Goal: Contribute content: Add original content to the website for others to see

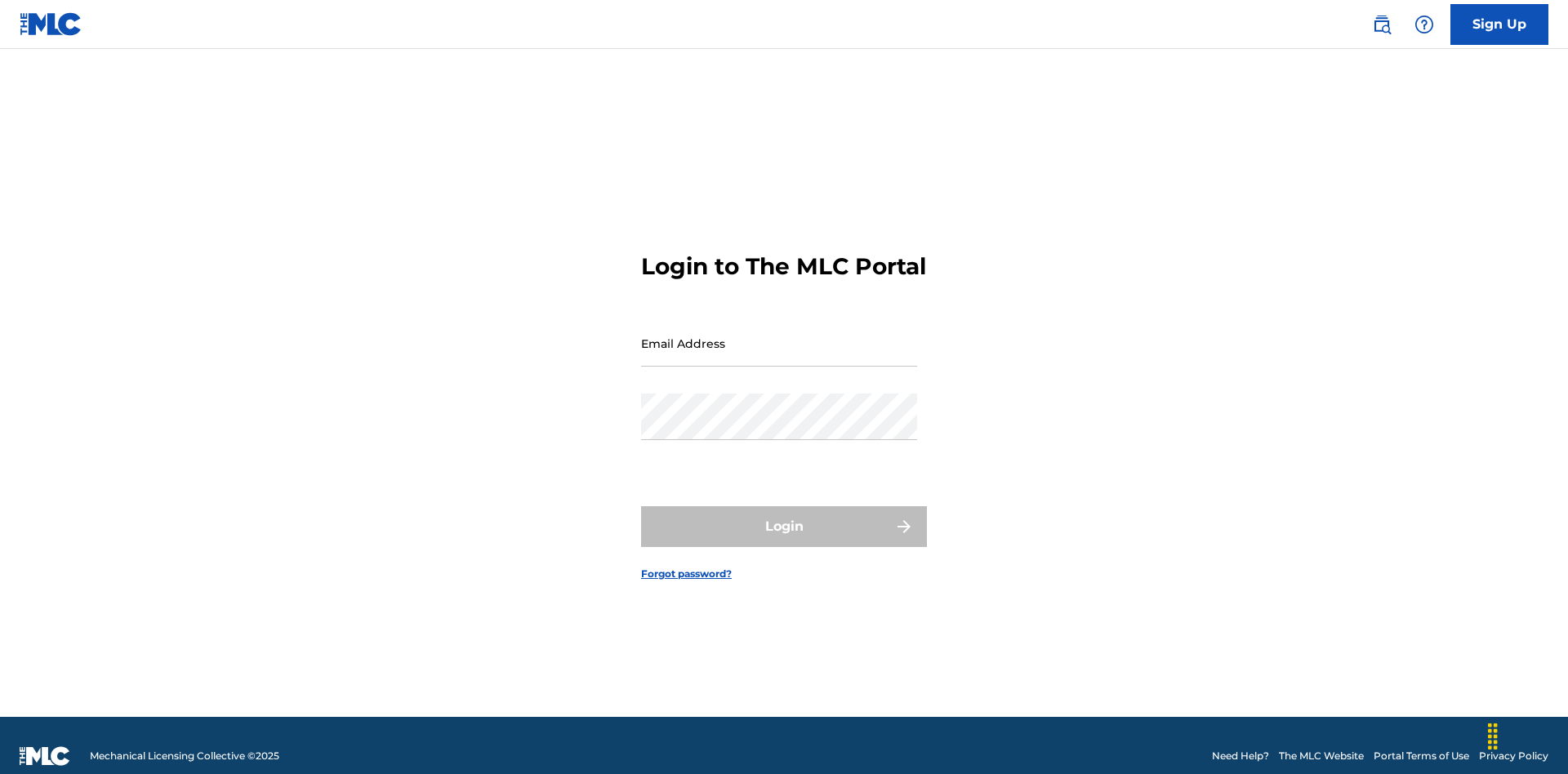
scroll to position [21, 0]
click at [779, 336] on input "Email Address" at bounding box center [779, 343] width 276 height 47
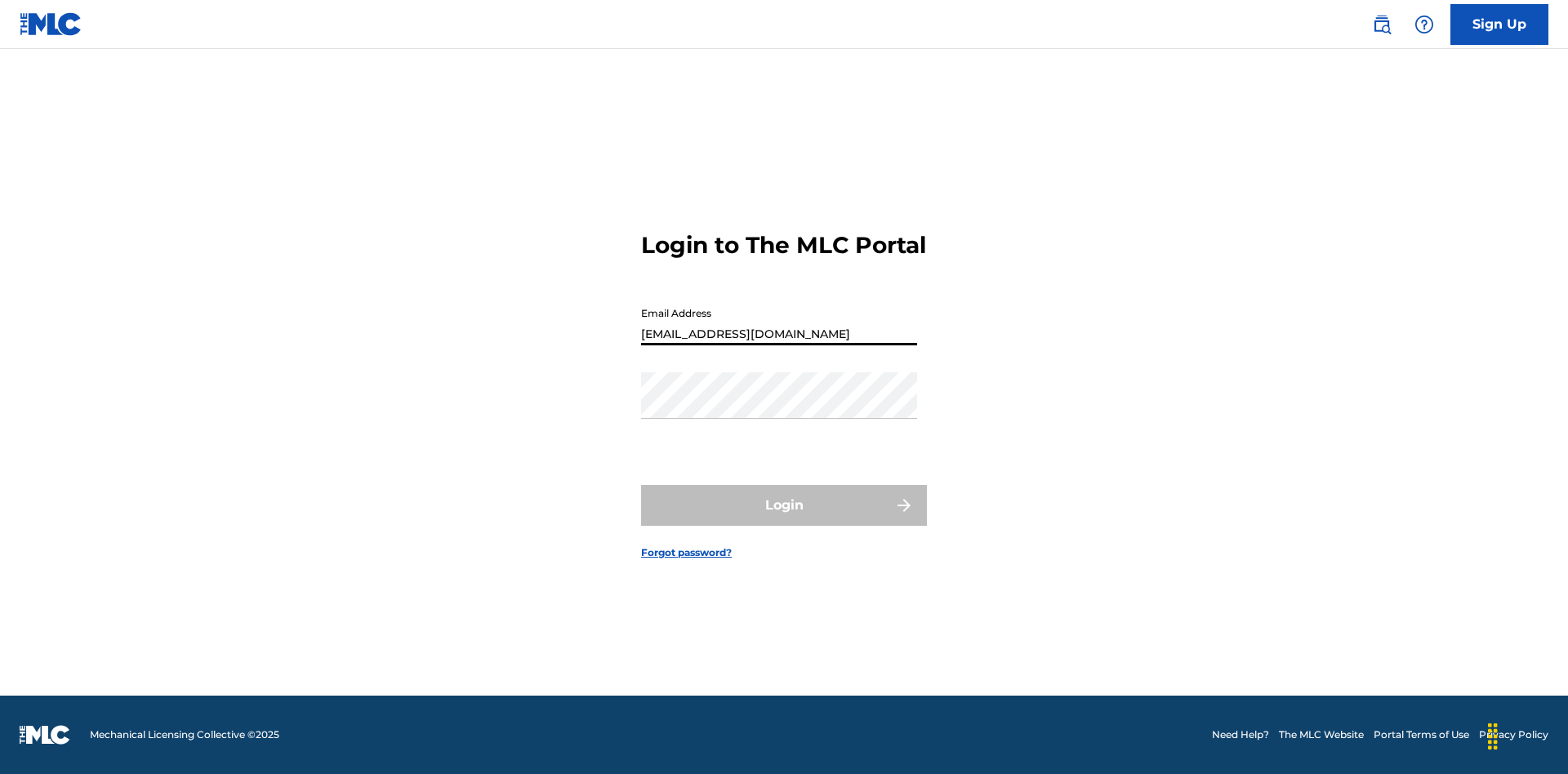
type input "[EMAIL_ADDRESS][DOMAIN_NAME]"
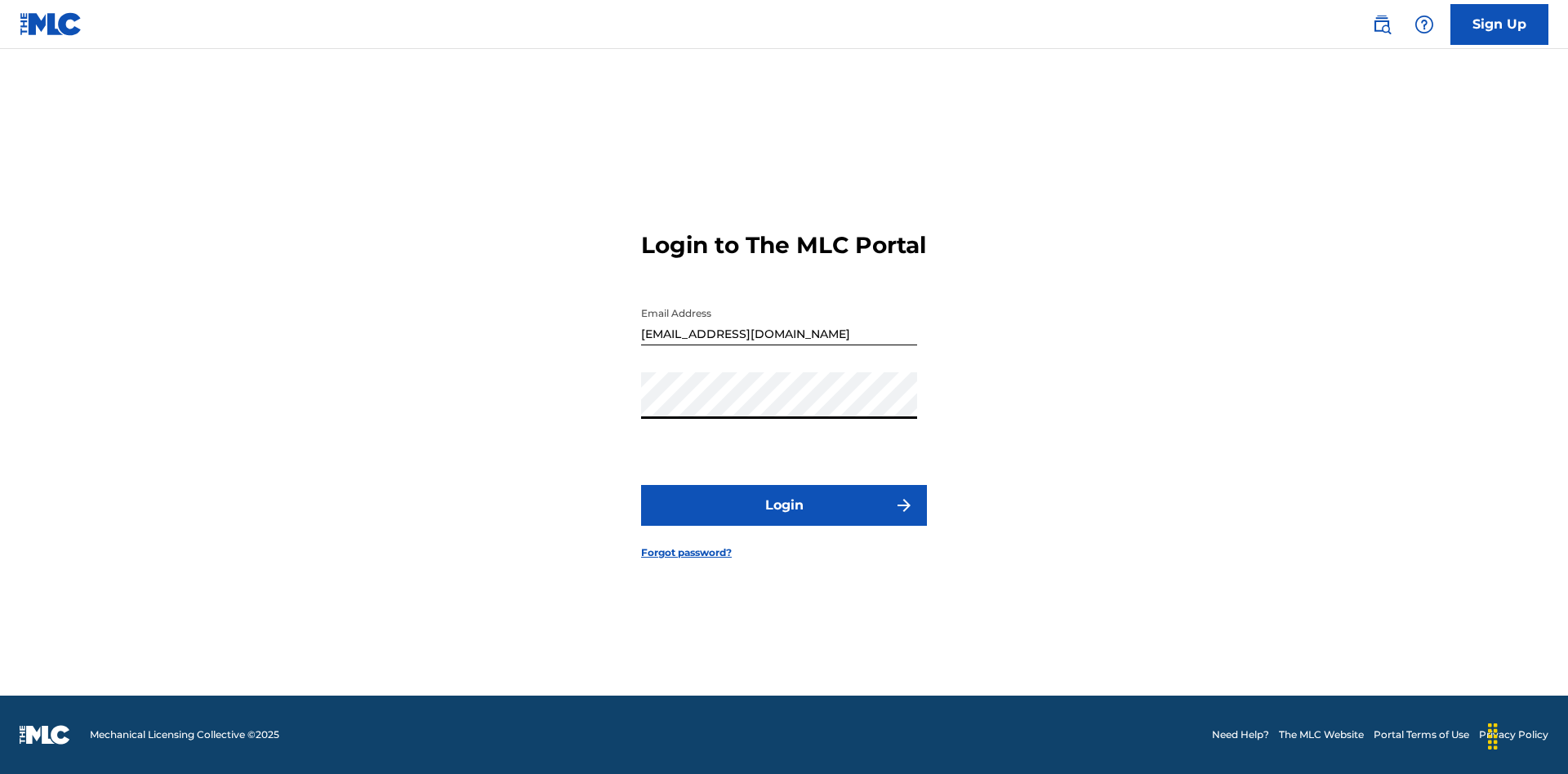
click at [784, 520] on button "Login" at bounding box center [784, 505] width 286 height 41
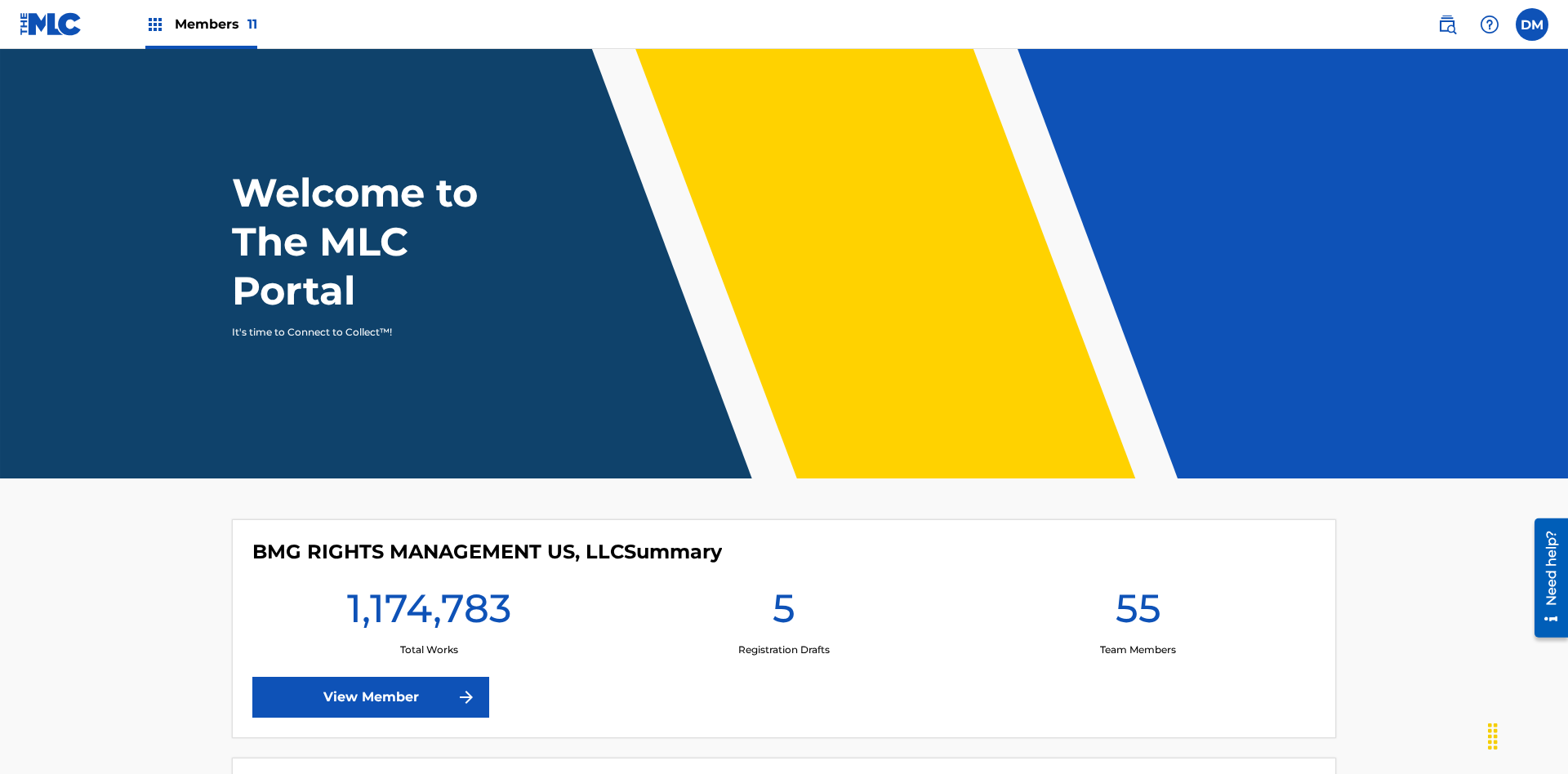
click at [201, 24] on span "Members 11" at bounding box center [216, 24] width 83 height 19
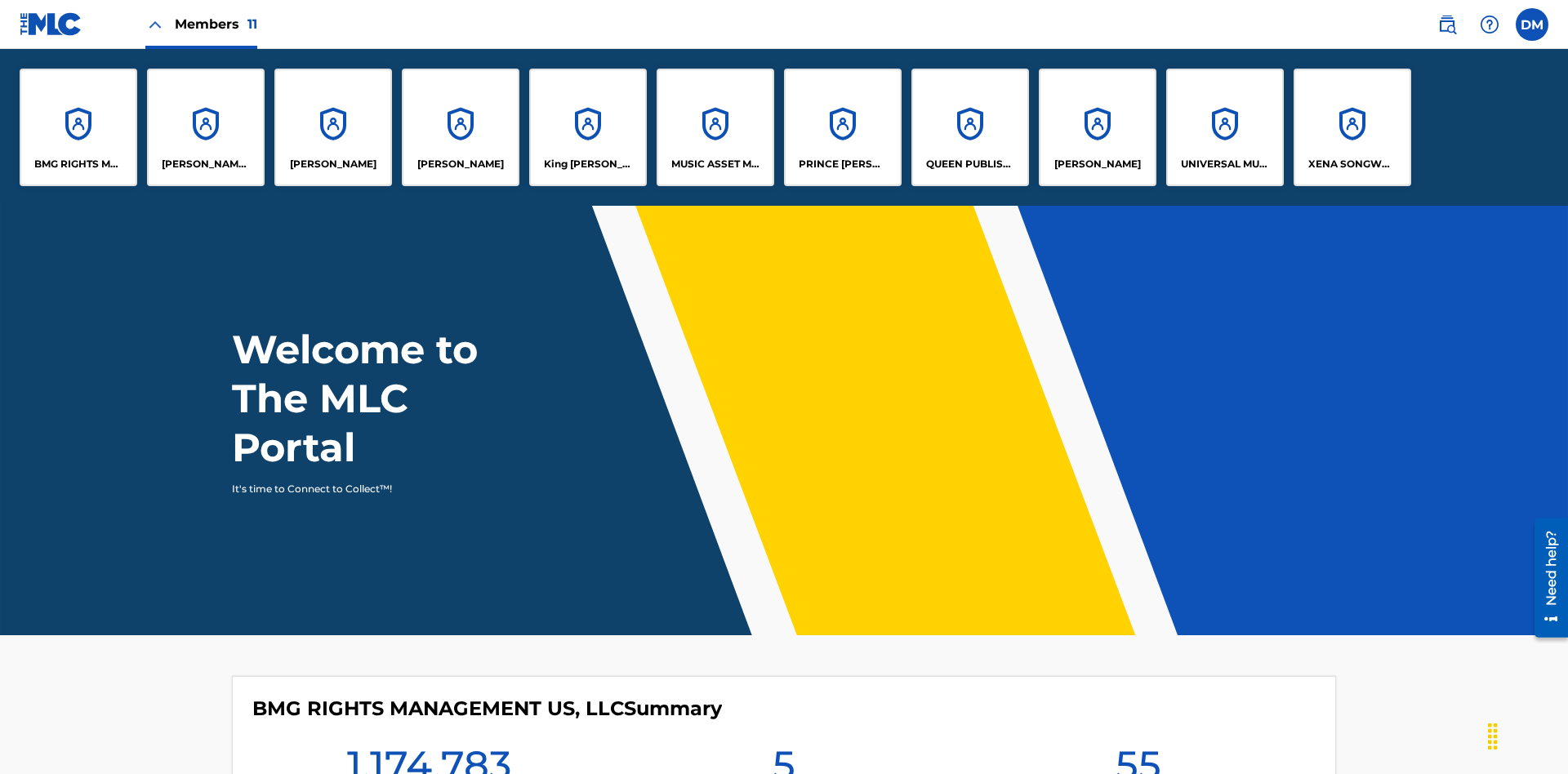
click at [1097, 164] on p "[PERSON_NAME]" at bounding box center [1097, 164] width 87 height 14
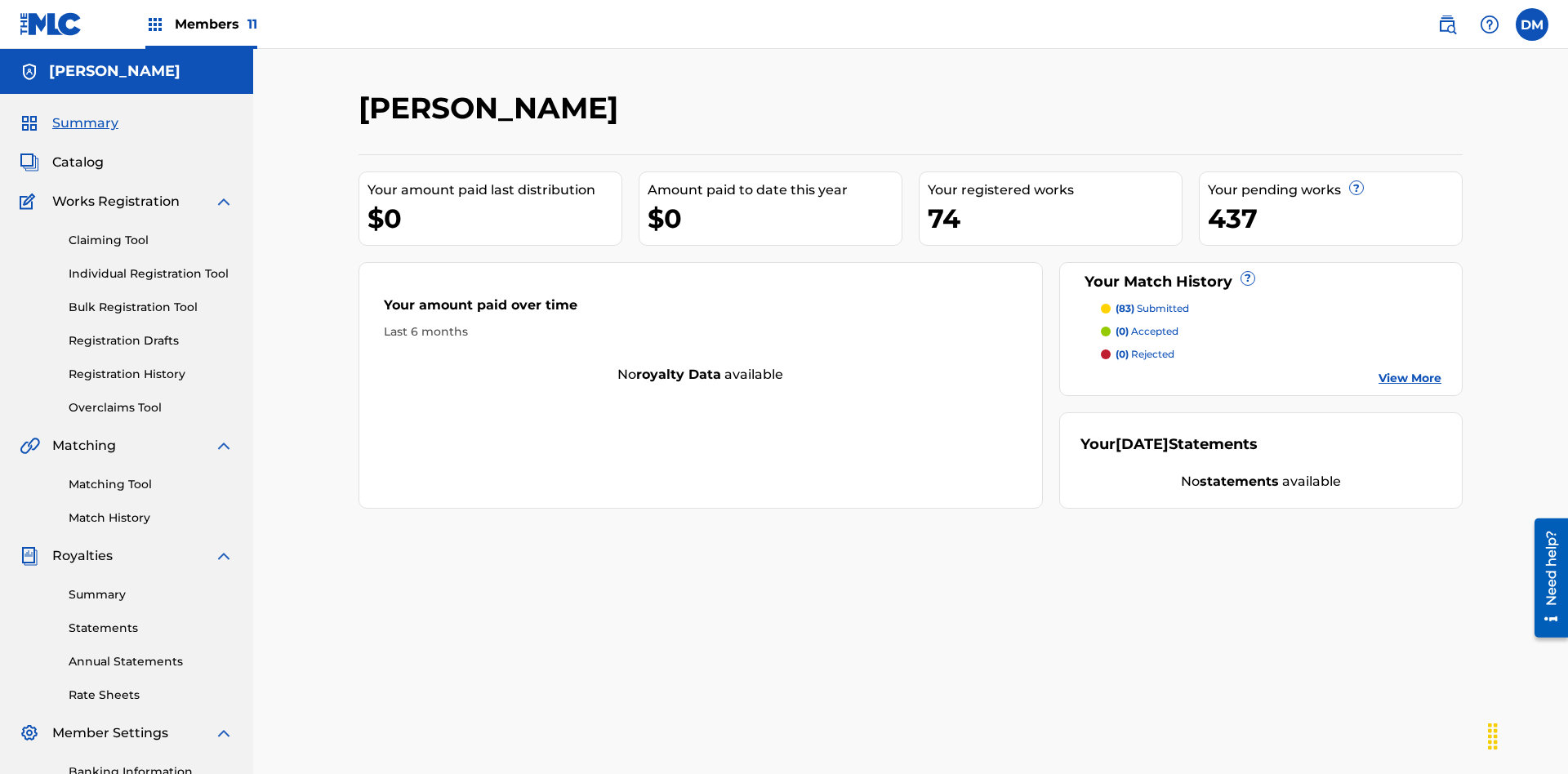
click at [151, 266] on link "Individual Registration Tool" at bounding box center [150, 274] width 165 height 17
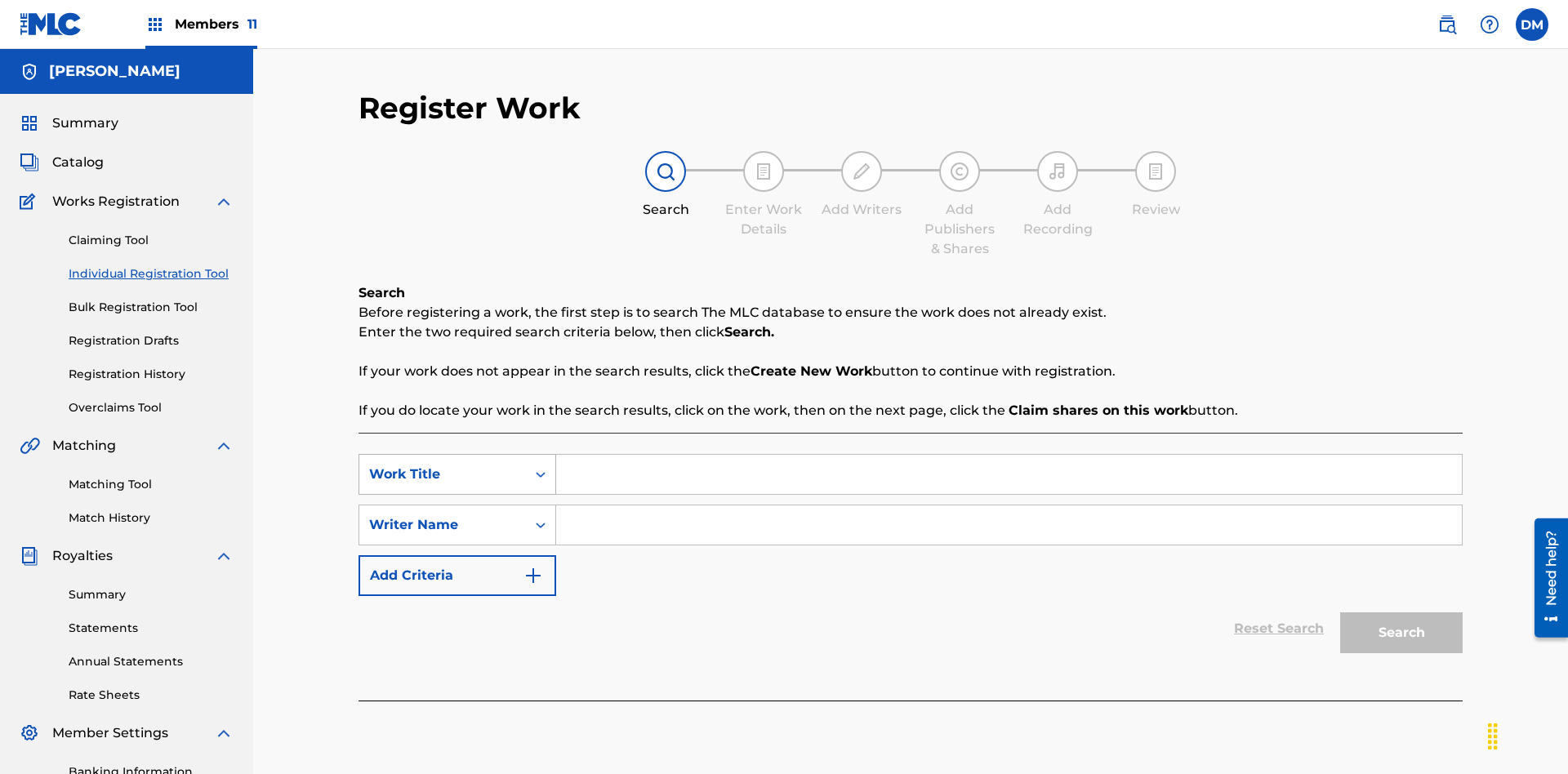
click at [443, 465] on div "Work Title" at bounding box center [443, 474] width 147 height 20
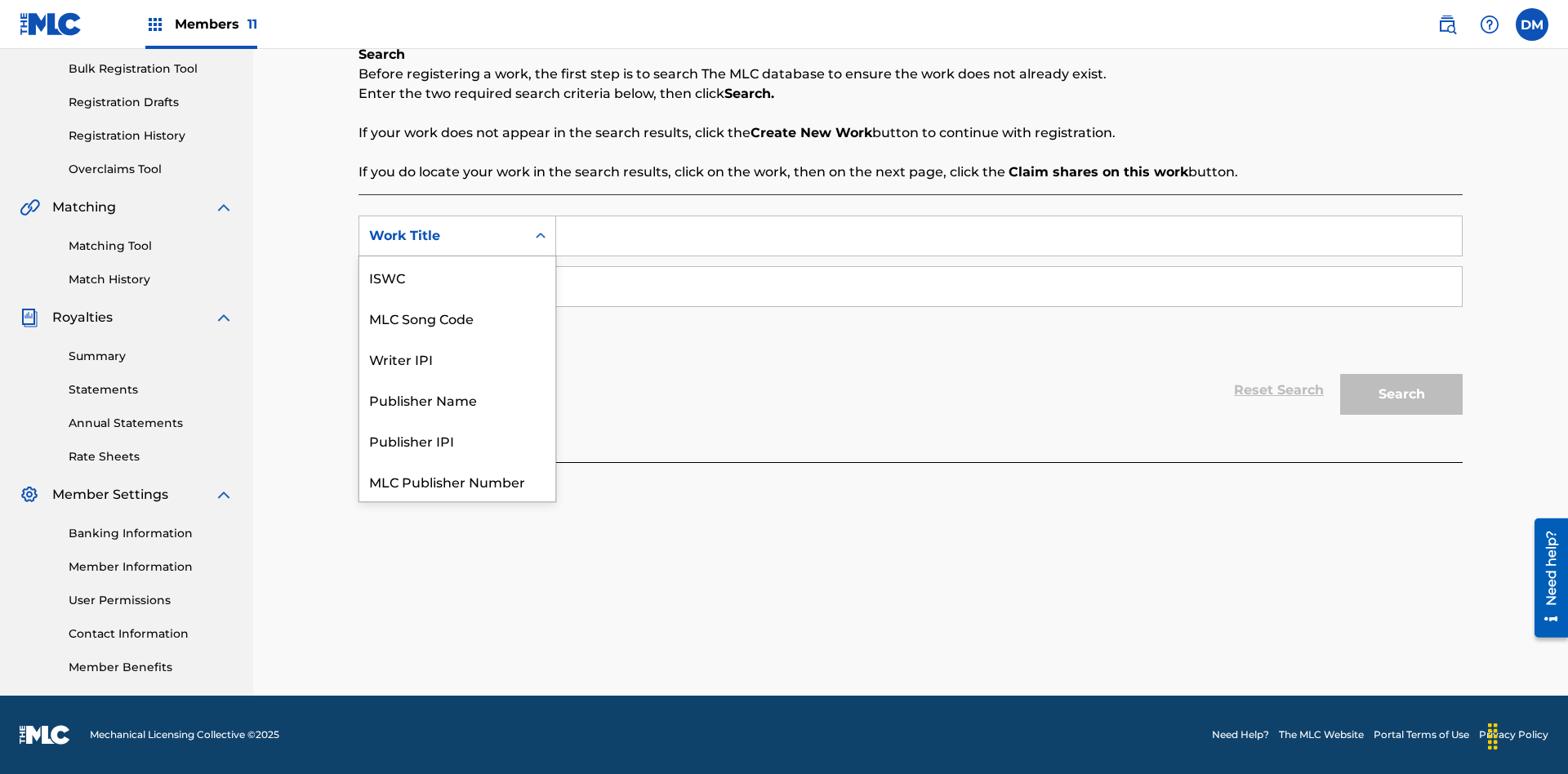
scroll to position [41, 0]
click at [457, 277] on div "MLC Song Code" at bounding box center [457, 276] width 196 height 41
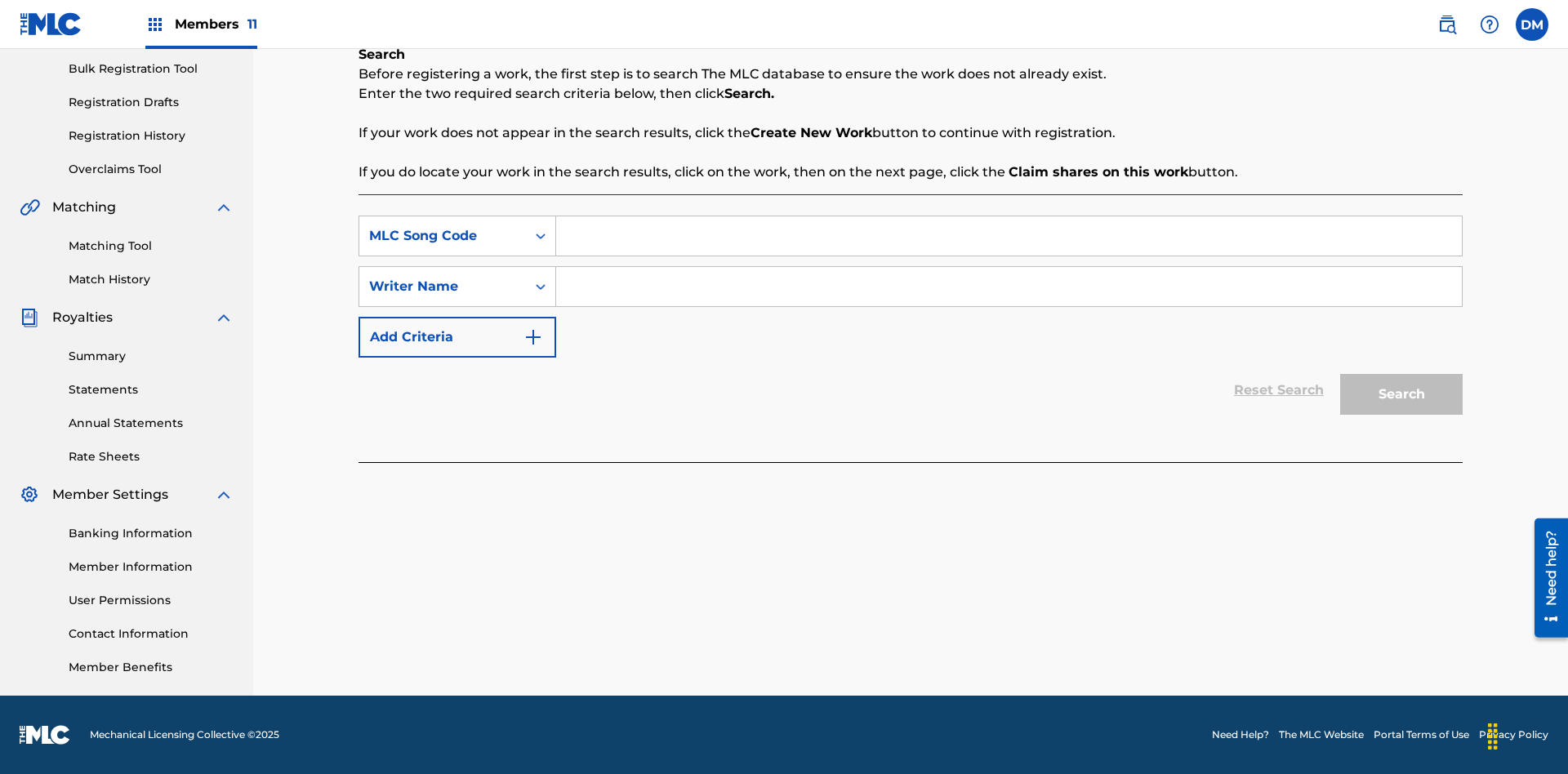
click at [1008, 236] on input "Search Form" at bounding box center [1008, 235] width 905 height 39
type input "MA9XWG"
click at [1008, 287] on input "Search Form" at bounding box center [1008, 286] width 905 height 39
type input "[PERSON_NAME]"
click at [1401, 394] on button "Search" at bounding box center [1401, 394] width 123 height 41
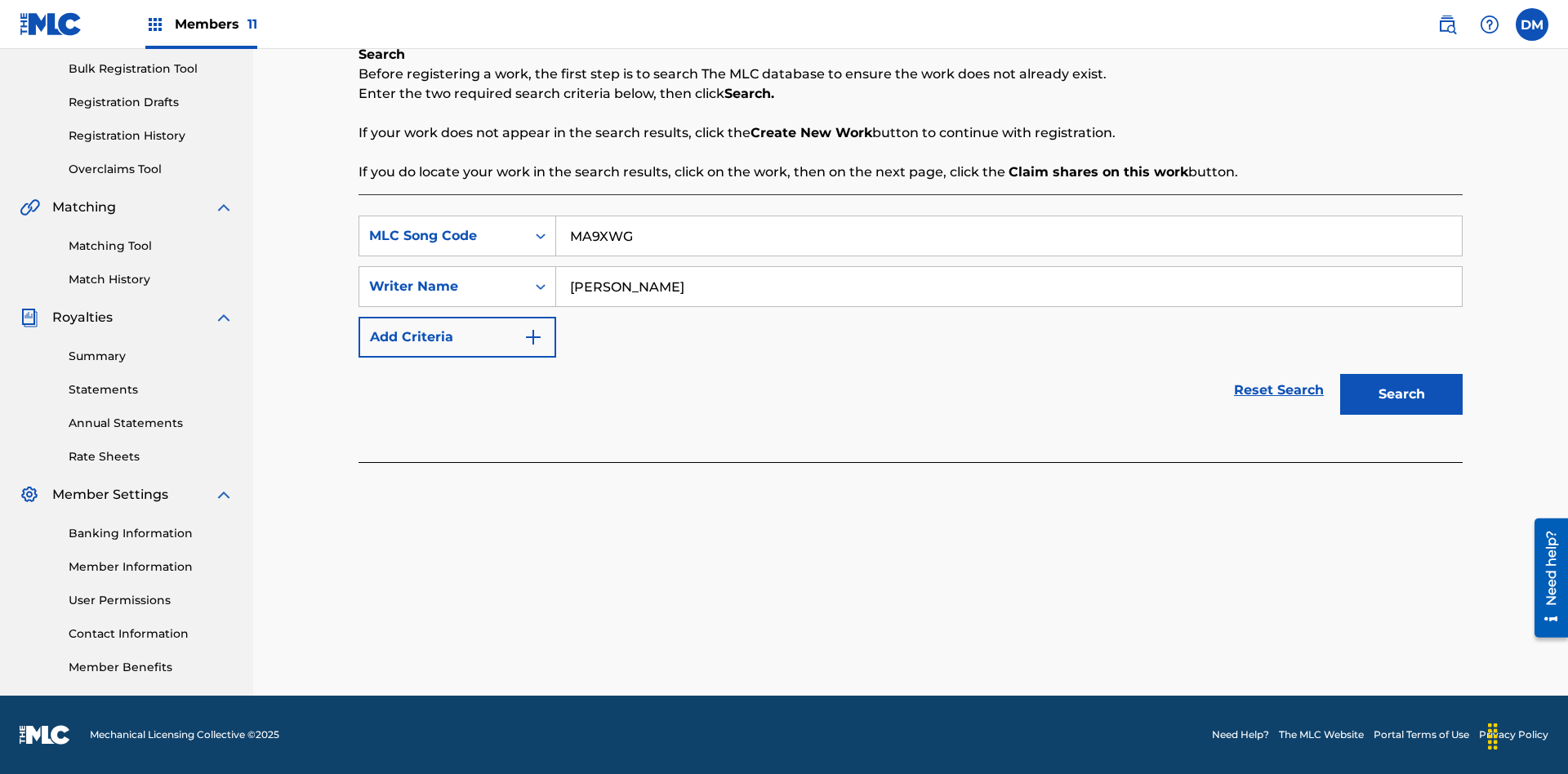
click at [1401, 394] on button "Search" at bounding box center [1401, 394] width 123 height 41
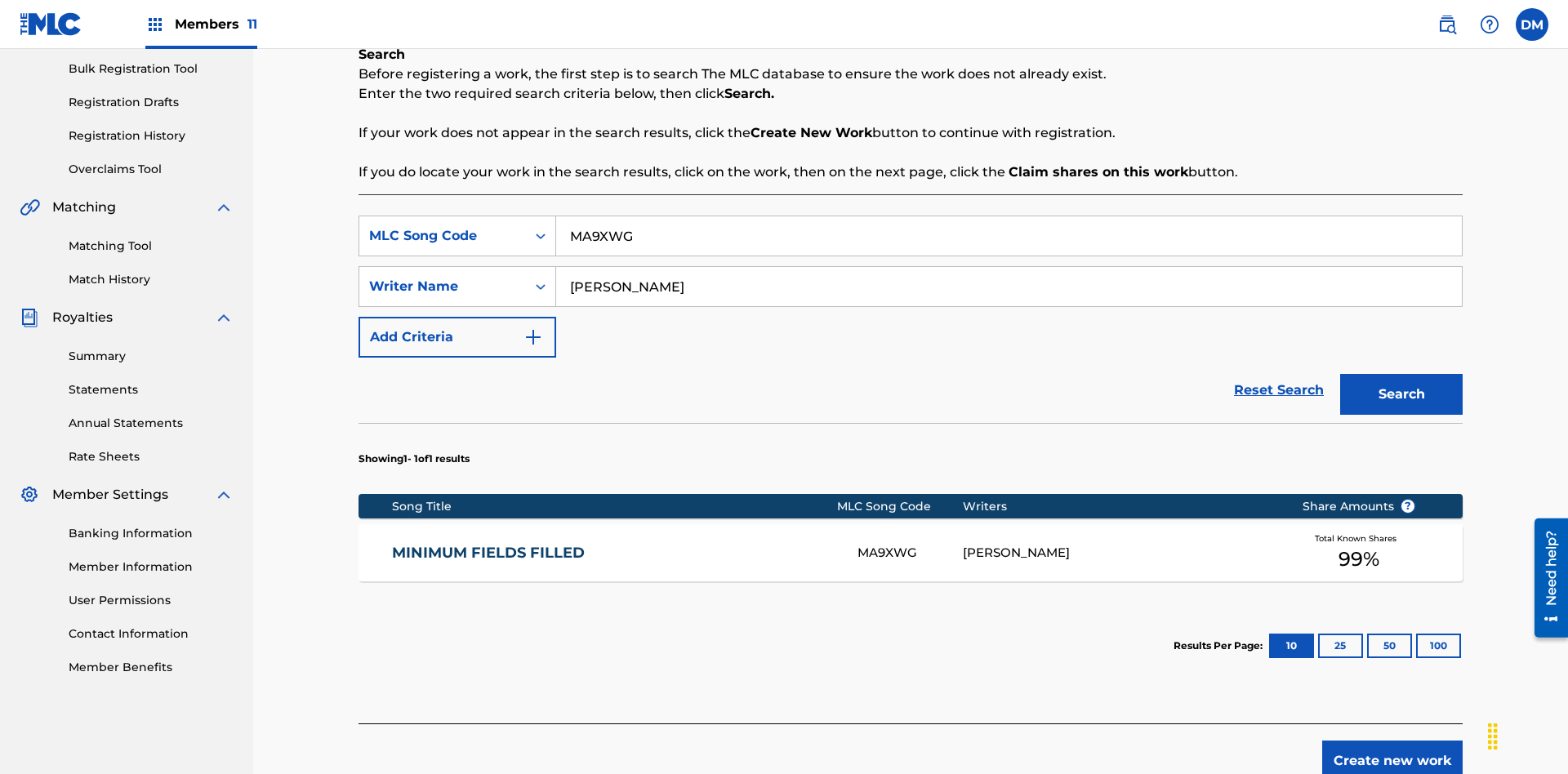
click at [909, 544] on div "MA9XWG" at bounding box center [910, 553] width 105 height 19
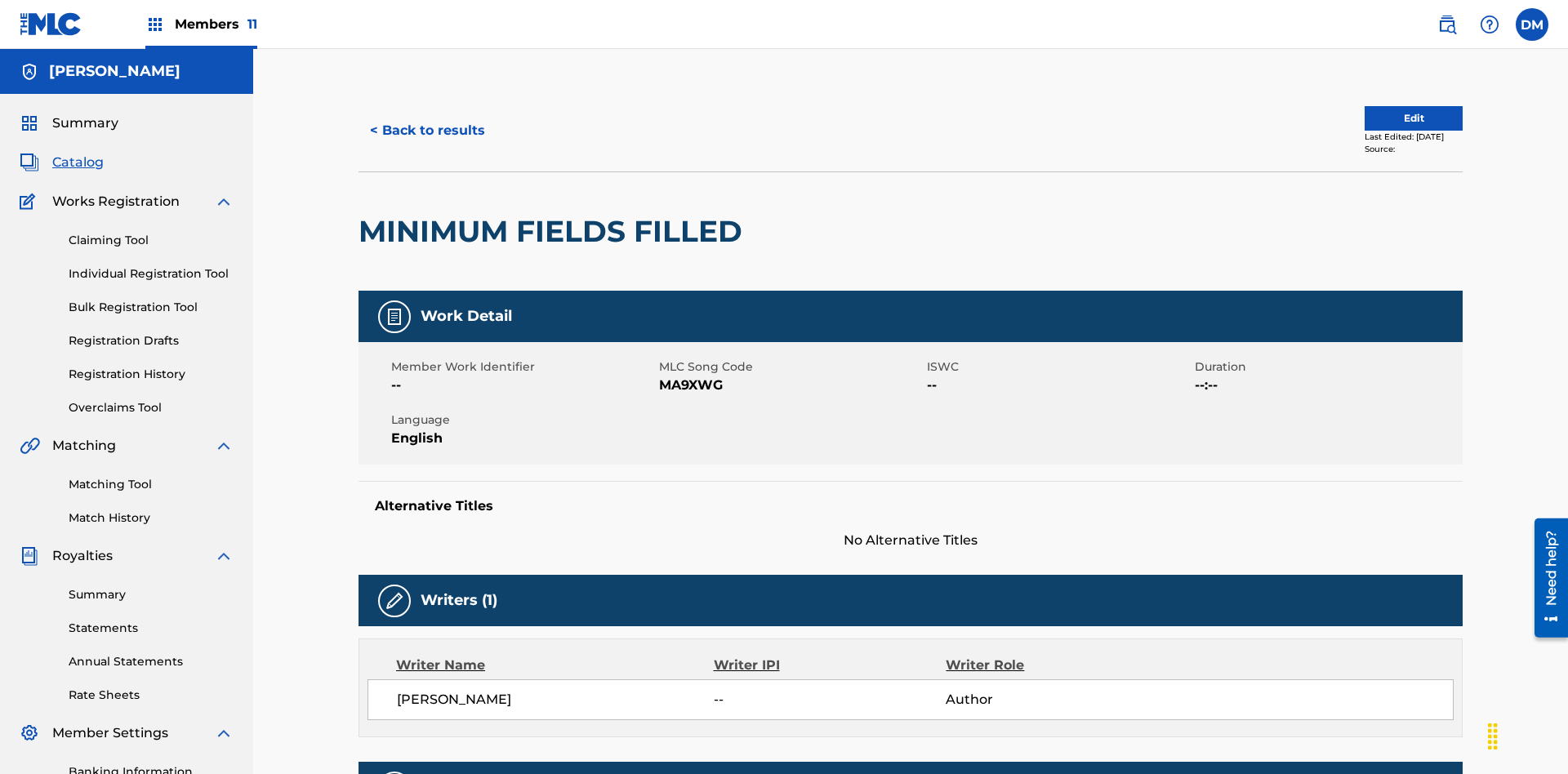
click at [1395, 110] on button "Edit" at bounding box center [1413, 119] width 98 height 25
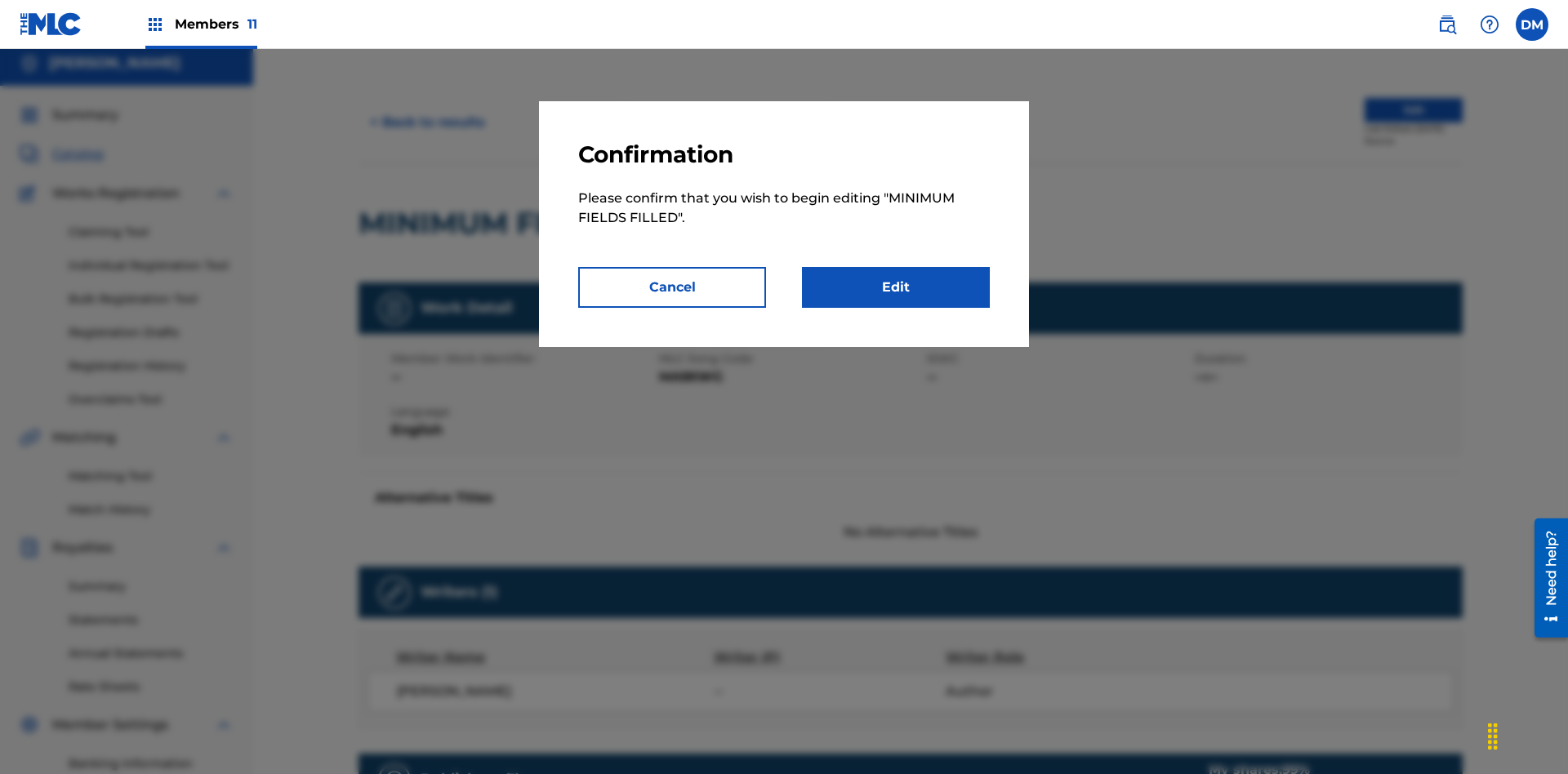
click at [896, 288] on link "Edit" at bounding box center [895, 287] width 188 height 41
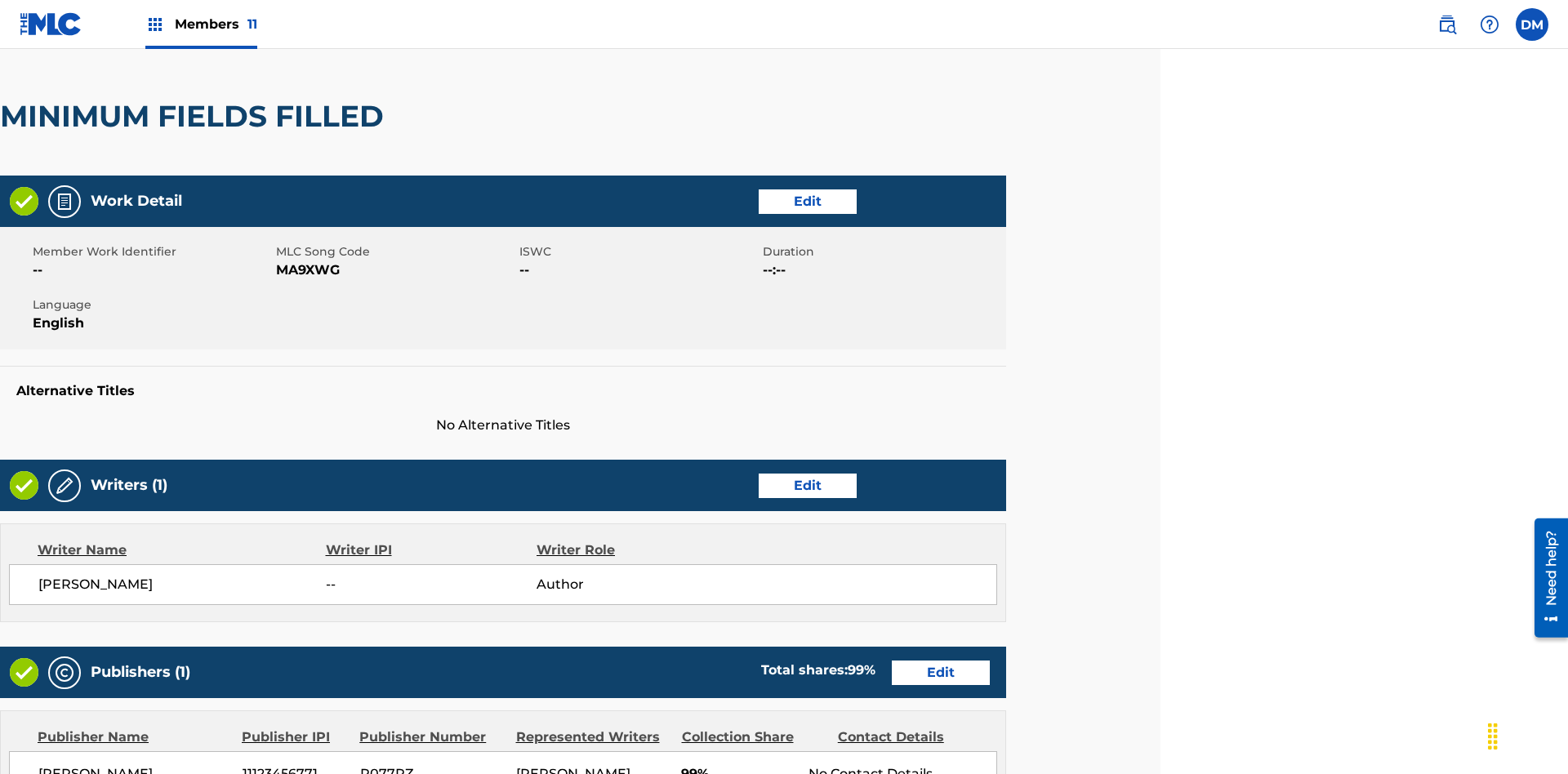
click at [806, 473] on link "Edit" at bounding box center [807, 486] width 98 height 25
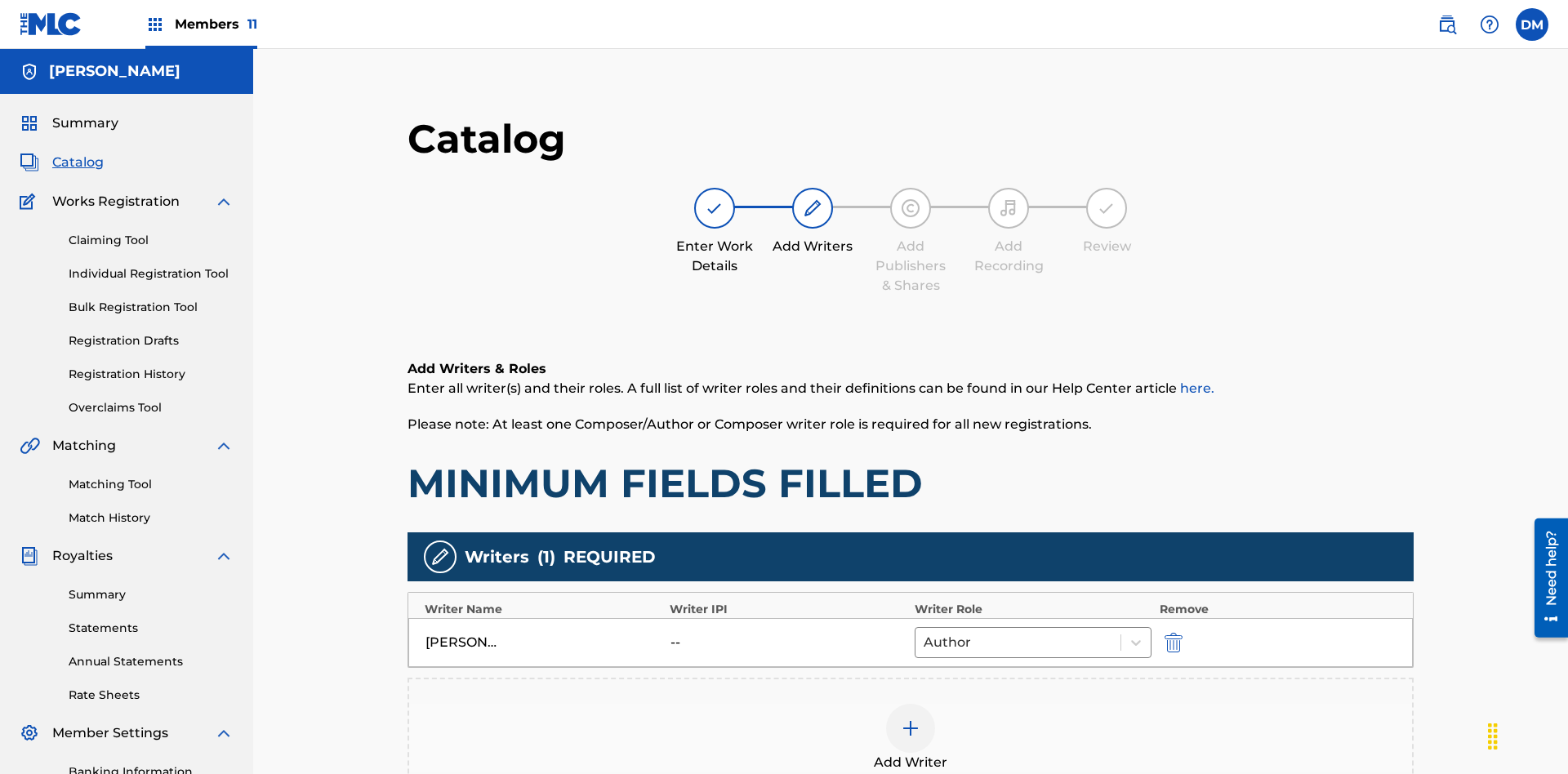
click at [1164, 633] on img "submit" at bounding box center [1173, 643] width 18 height 20
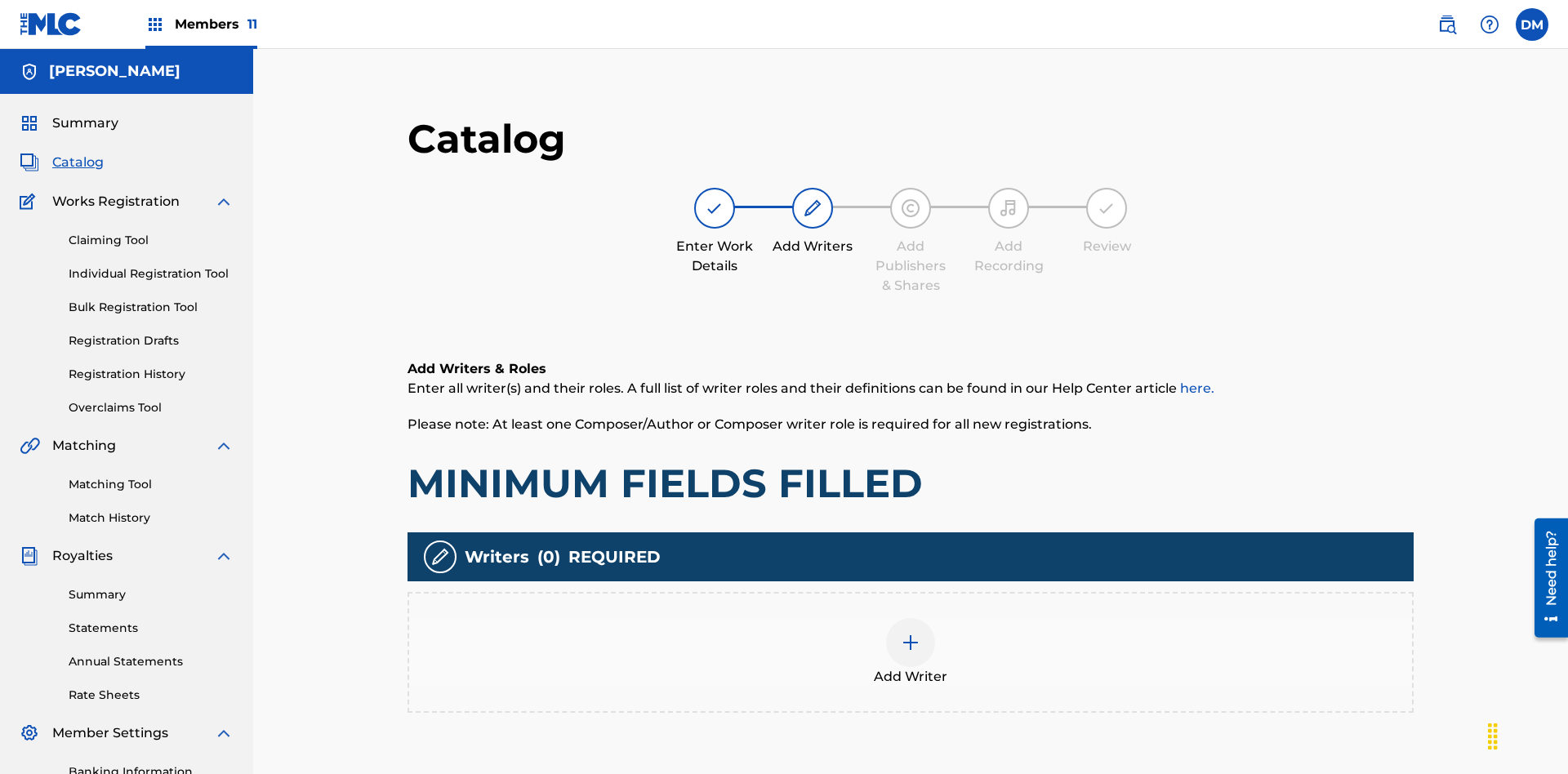
scroll to position [238, 407]
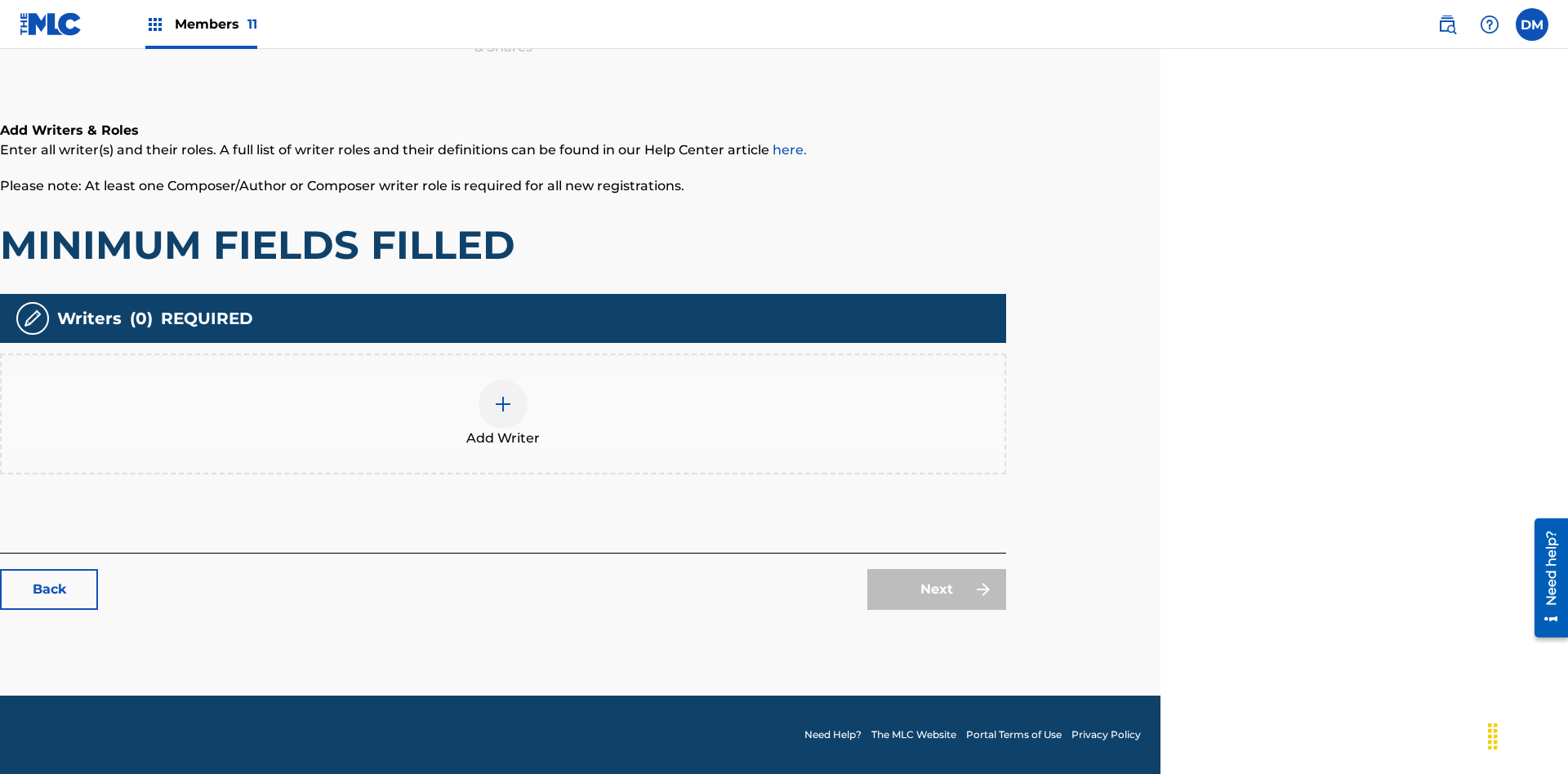
click at [503, 413] on img at bounding box center [503, 404] width 20 height 20
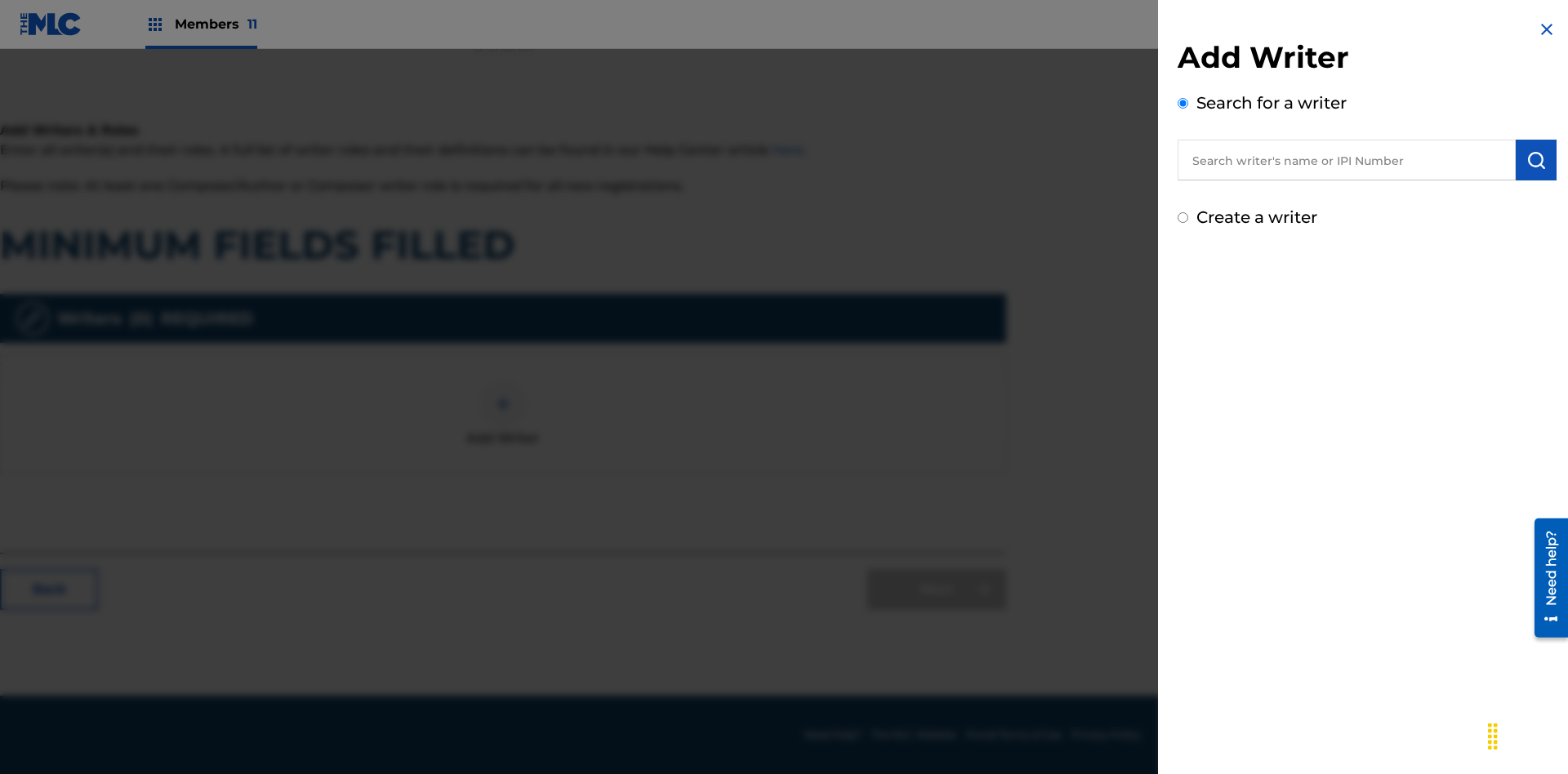
click at [1346, 160] on input "text" at bounding box center [1346, 160] width 338 height 41
type input "Test2025.08.10.04.44.19"
click at [1536, 160] on img "submit" at bounding box center [1536, 160] width 20 height 20
click at [1183, 288] on input "Create a writer" at bounding box center [1182, 287] width 10 height 10
radio input "false"
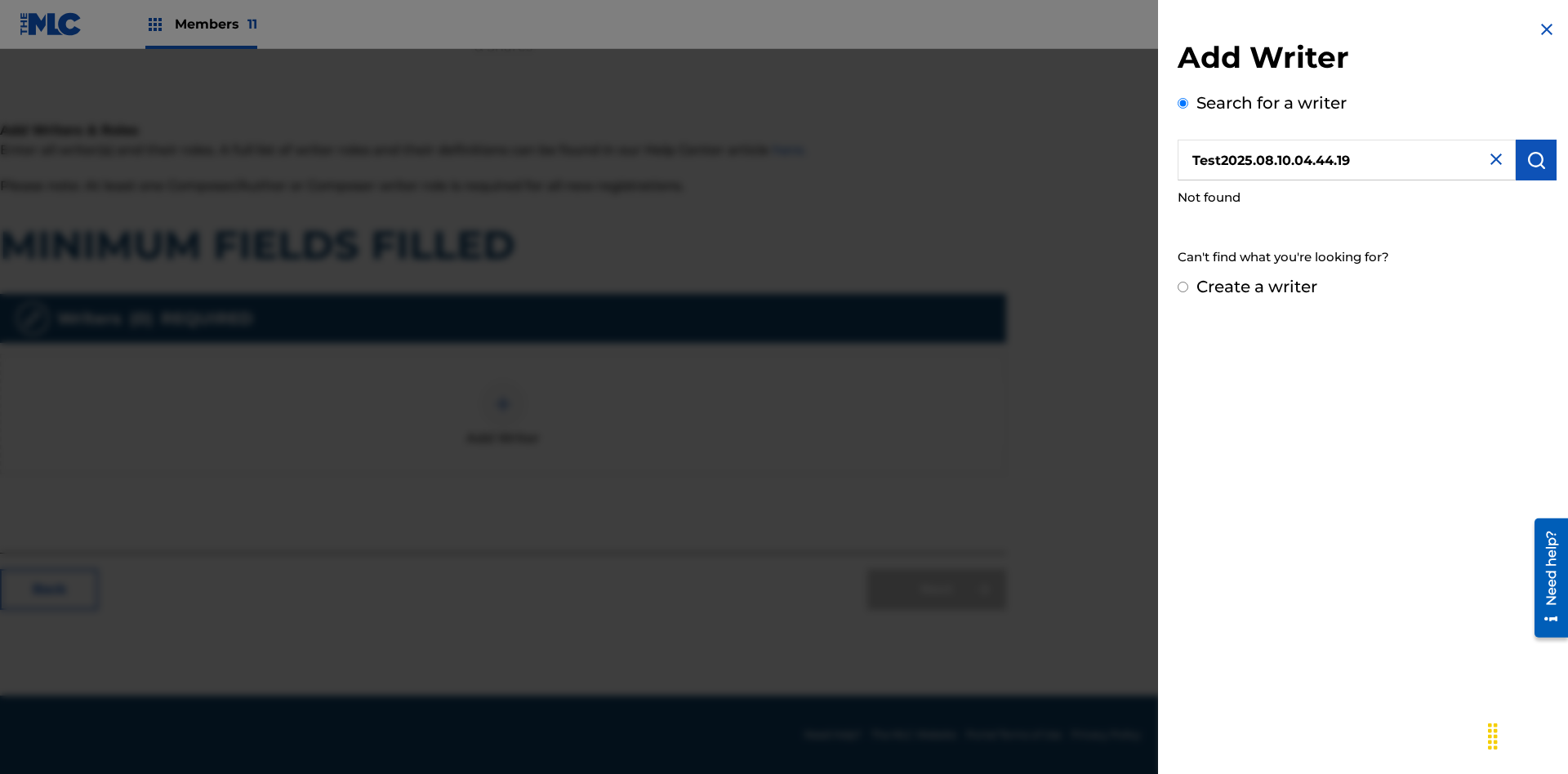
radio input "false"
radio input "true"
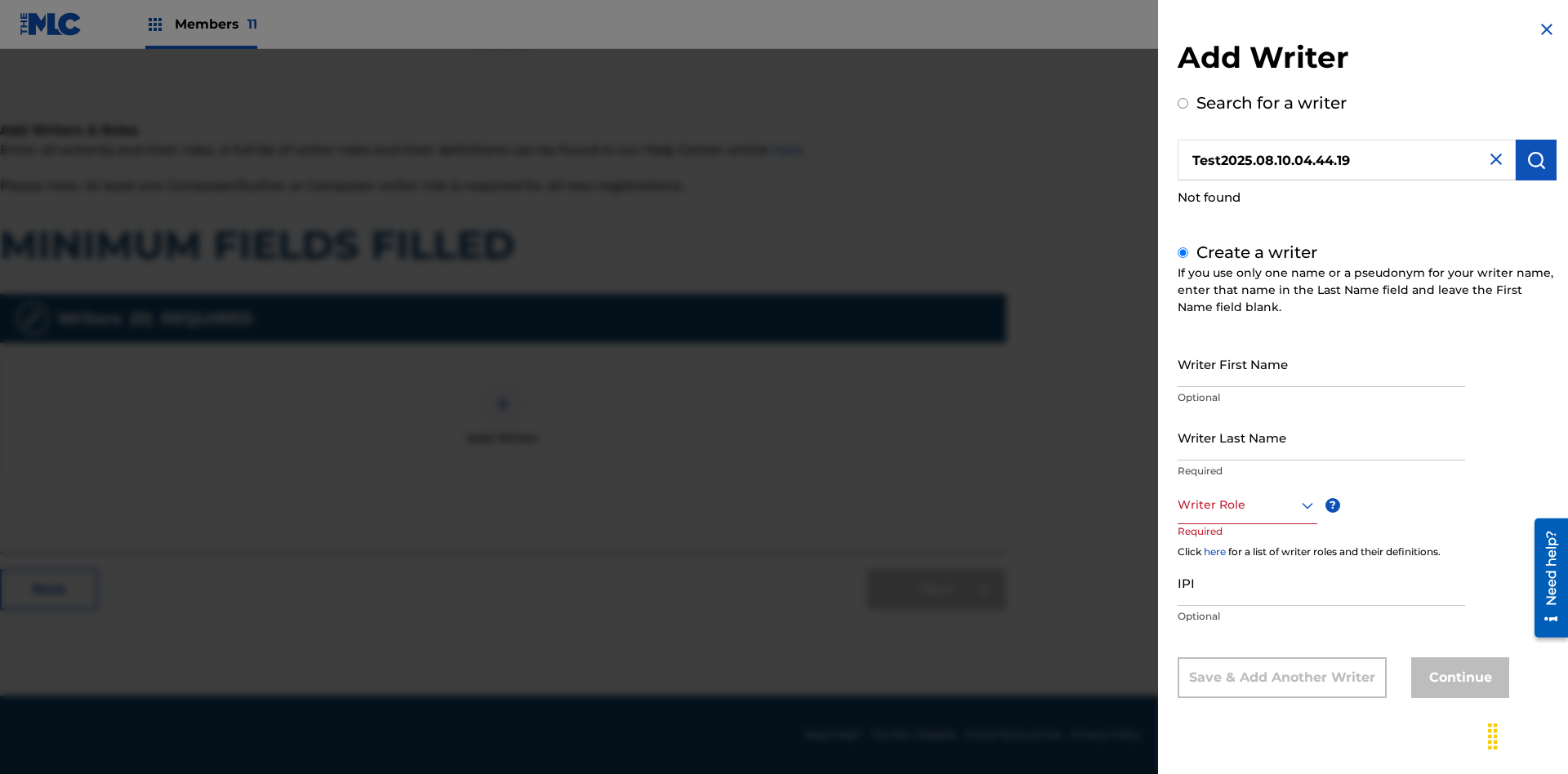
click at [1321, 364] on input "Writer First Name" at bounding box center [1321, 364] width 288 height 47
type input "Test2025.08.10.04.44.20"
click at [1321, 437] on input "Writer Last Name" at bounding box center [1321, 437] width 288 height 47
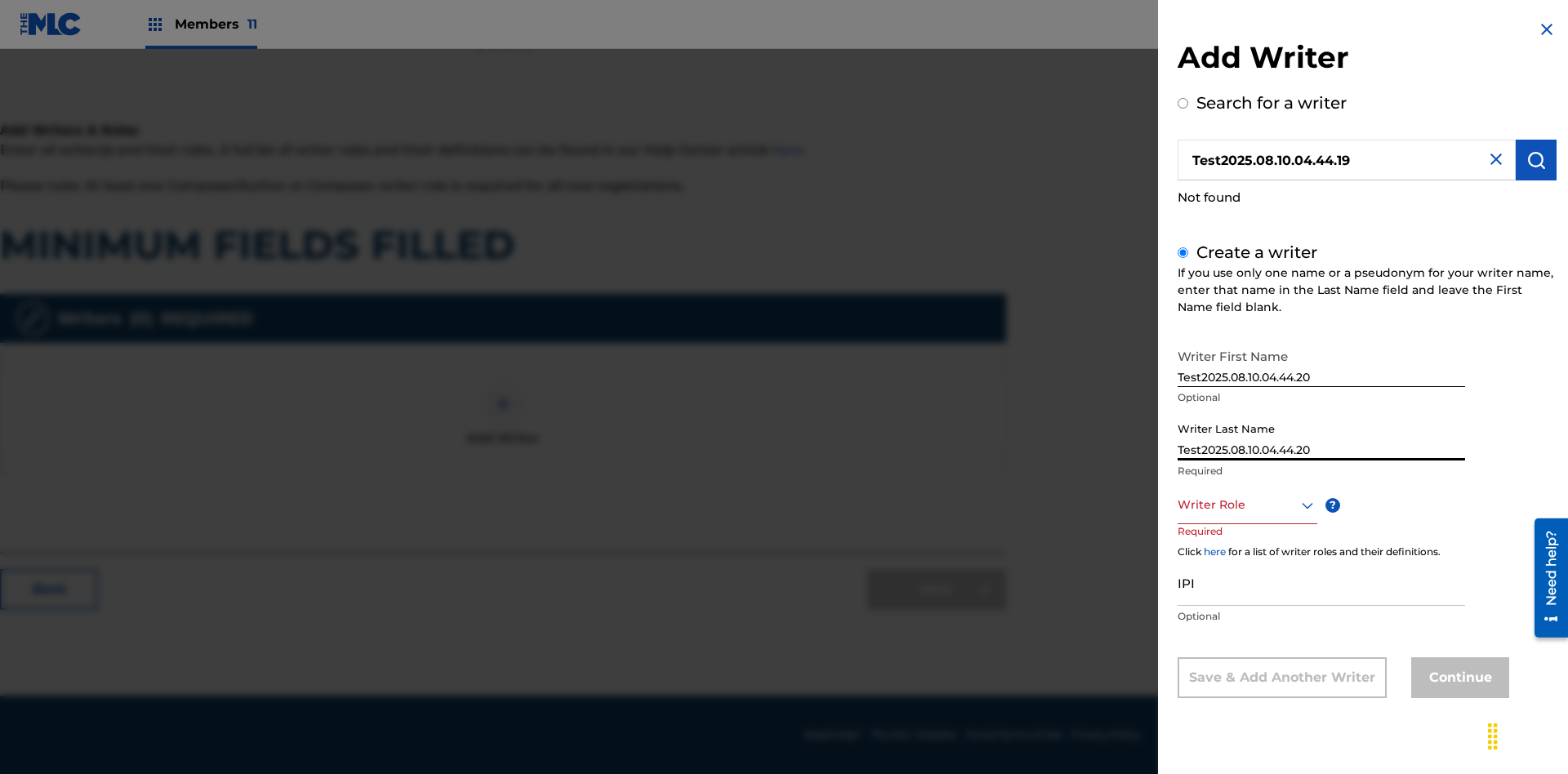
type input "Test2025.08.10.04.44.20"
click at [1246, 505] on div at bounding box center [1247, 505] width 140 height 20
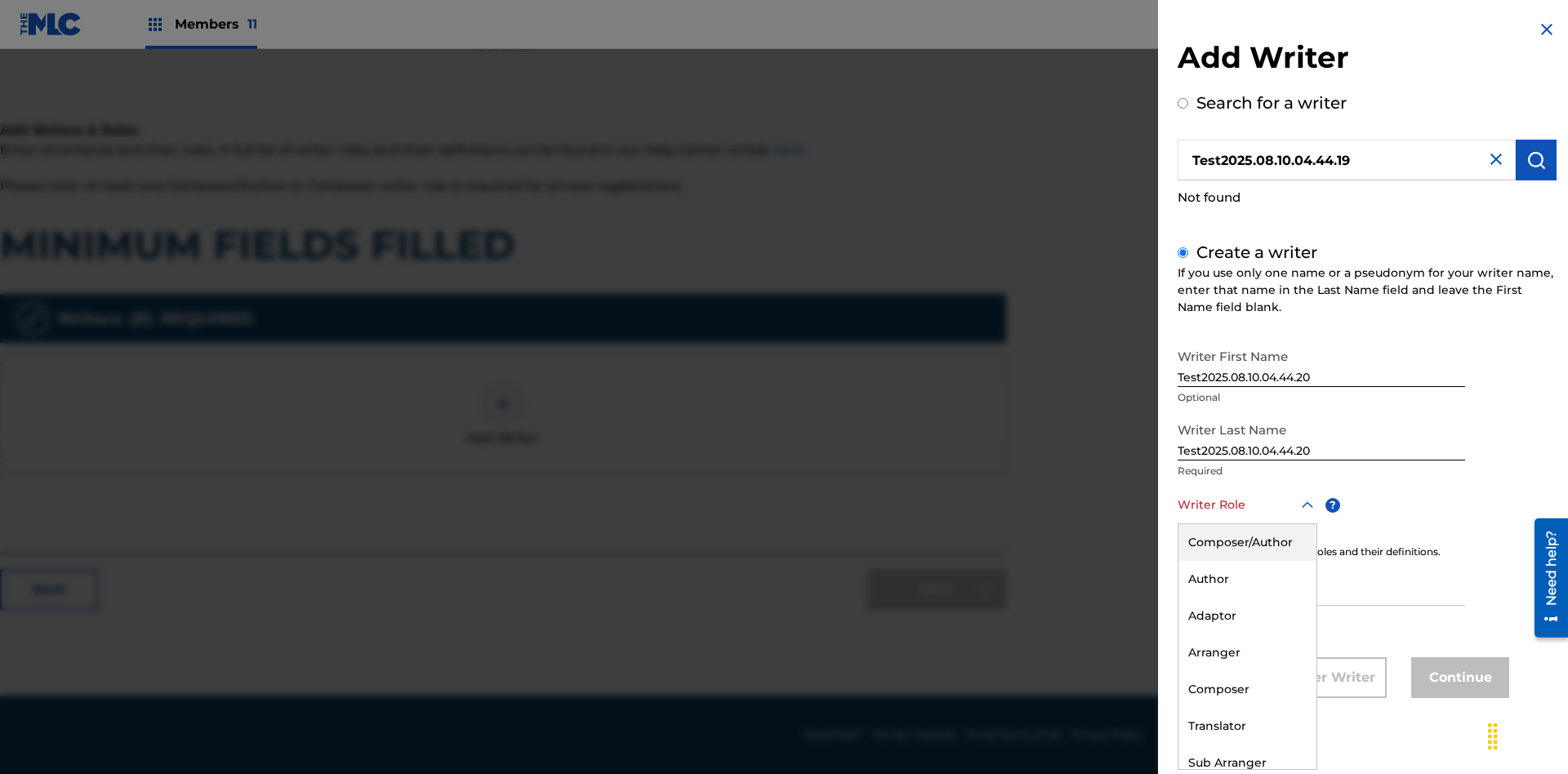
click at [1246, 616] on div "Adaptor" at bounding box center [1247, 616] width 138 height 37
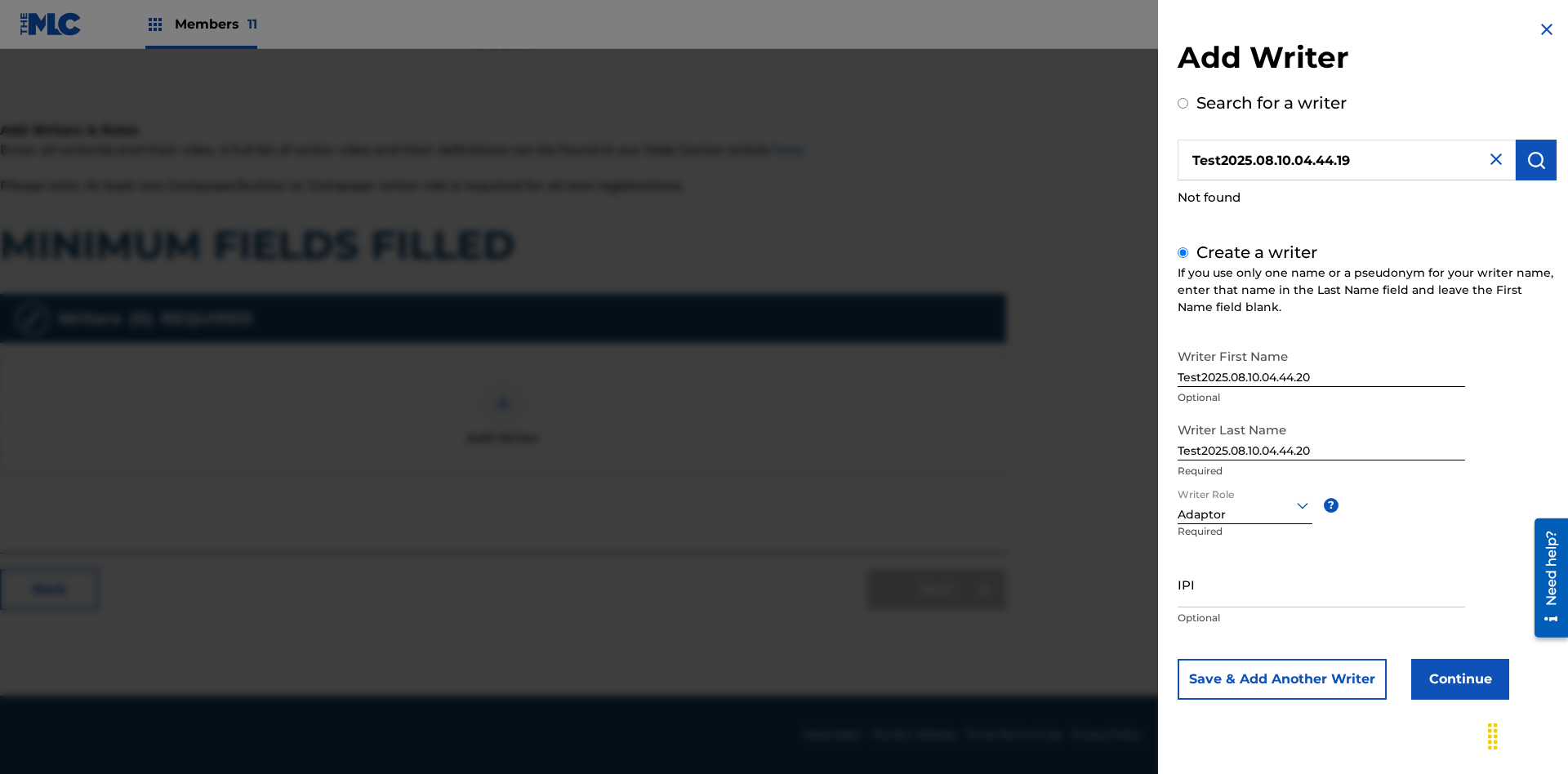
click at [1321, 584] on input "IPI" at bounding box center [1321, 584] width 288 height 47
click at [1458, 679] on button "Continue" at bounding box center [1459, 679] width 98 height 41
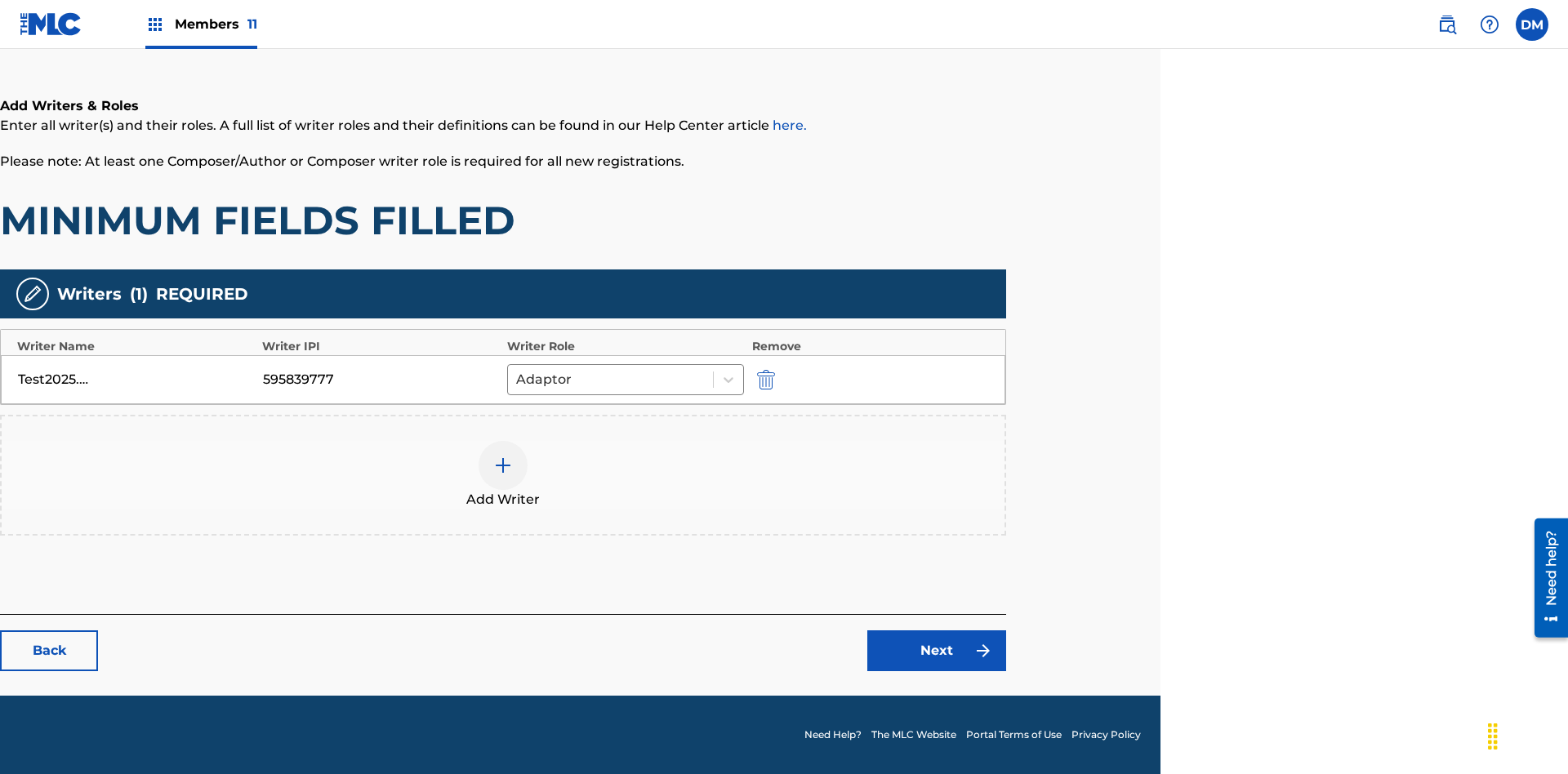
click at [937, 651] on link "Next" at bounding box center [937, 650] width 139 height 41
